Goal: Find specific page/section: Find specific page/section

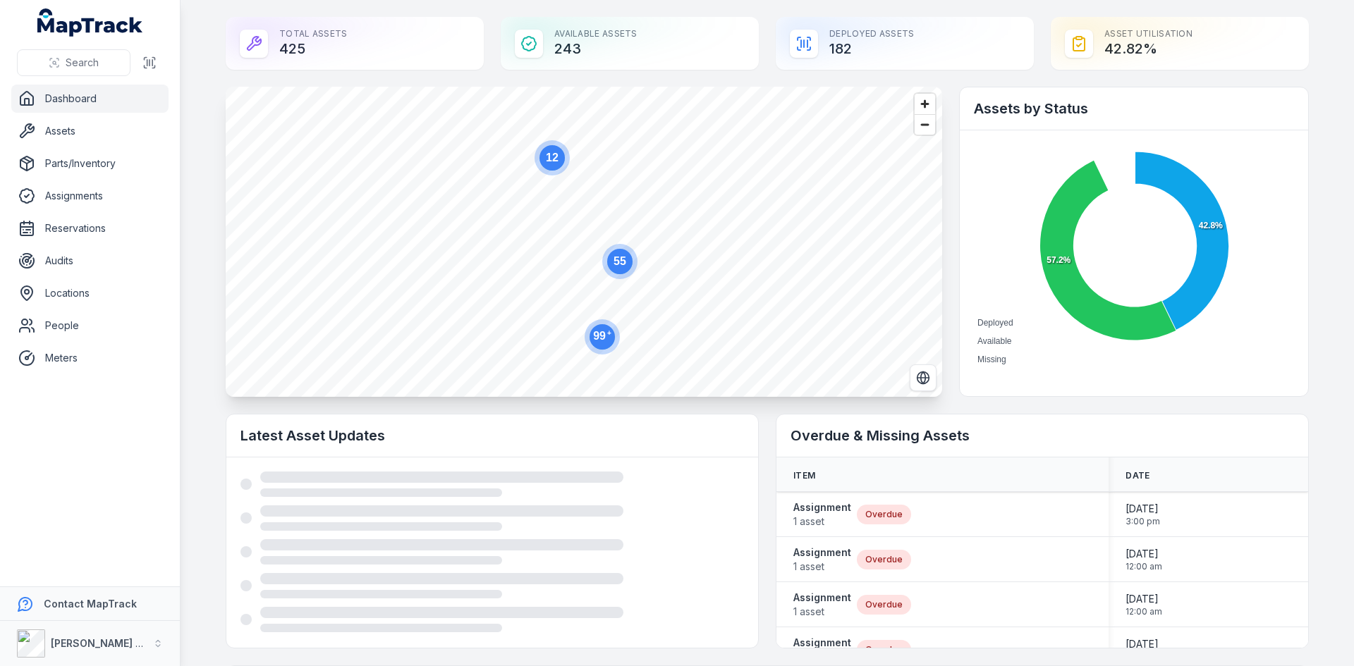
click at [71, 134] on link "Assets" at bounding box center [89, 131] width 157 height 28
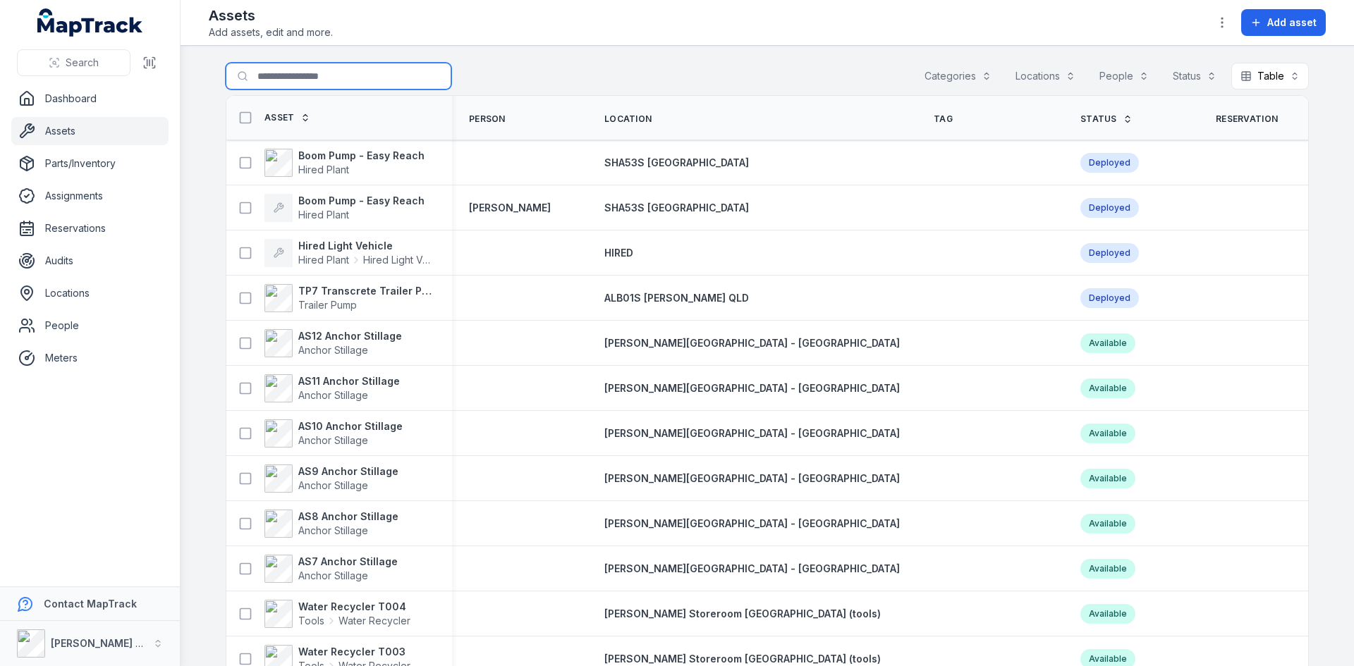
click at [301, 76] on input "Search for assets" at bounding box center [339, 76] width 226 height 27
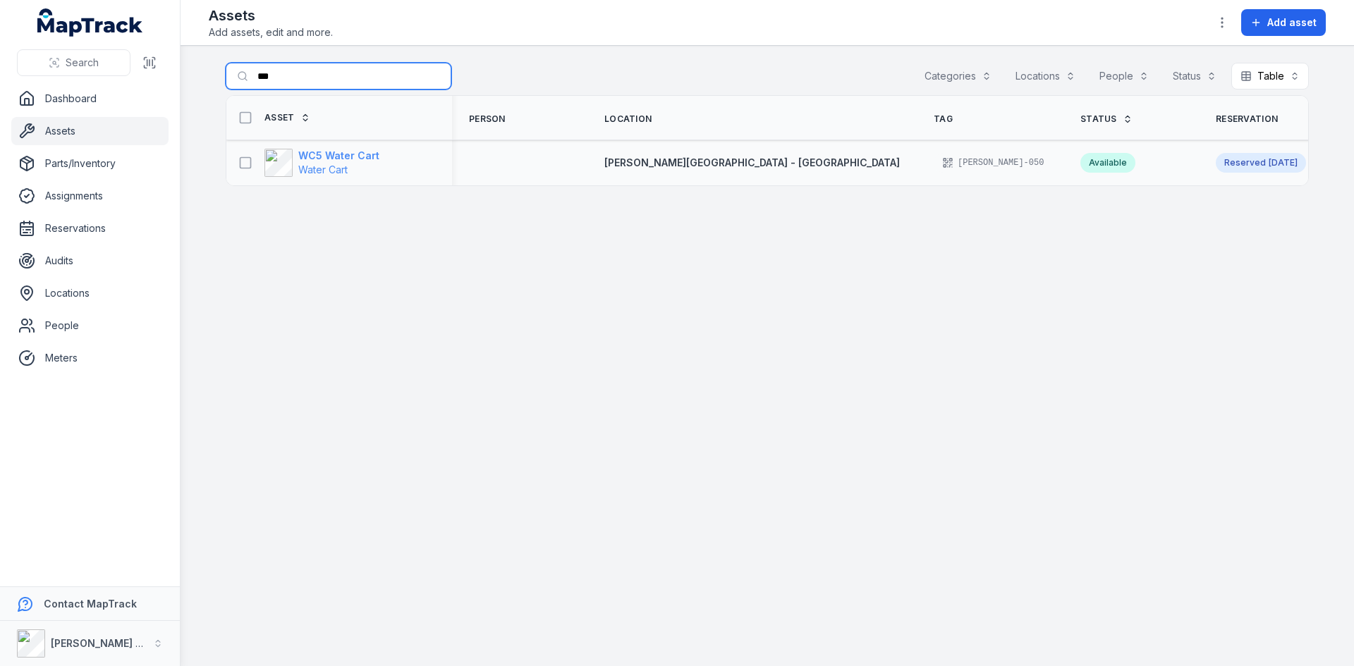
type input "***"
click at [367, 159] on strong "WC5 Water Cart" at bounding box center [338, 156] width 81 height 14
